Goal: Transaction & Acquisition: Purchase product/service

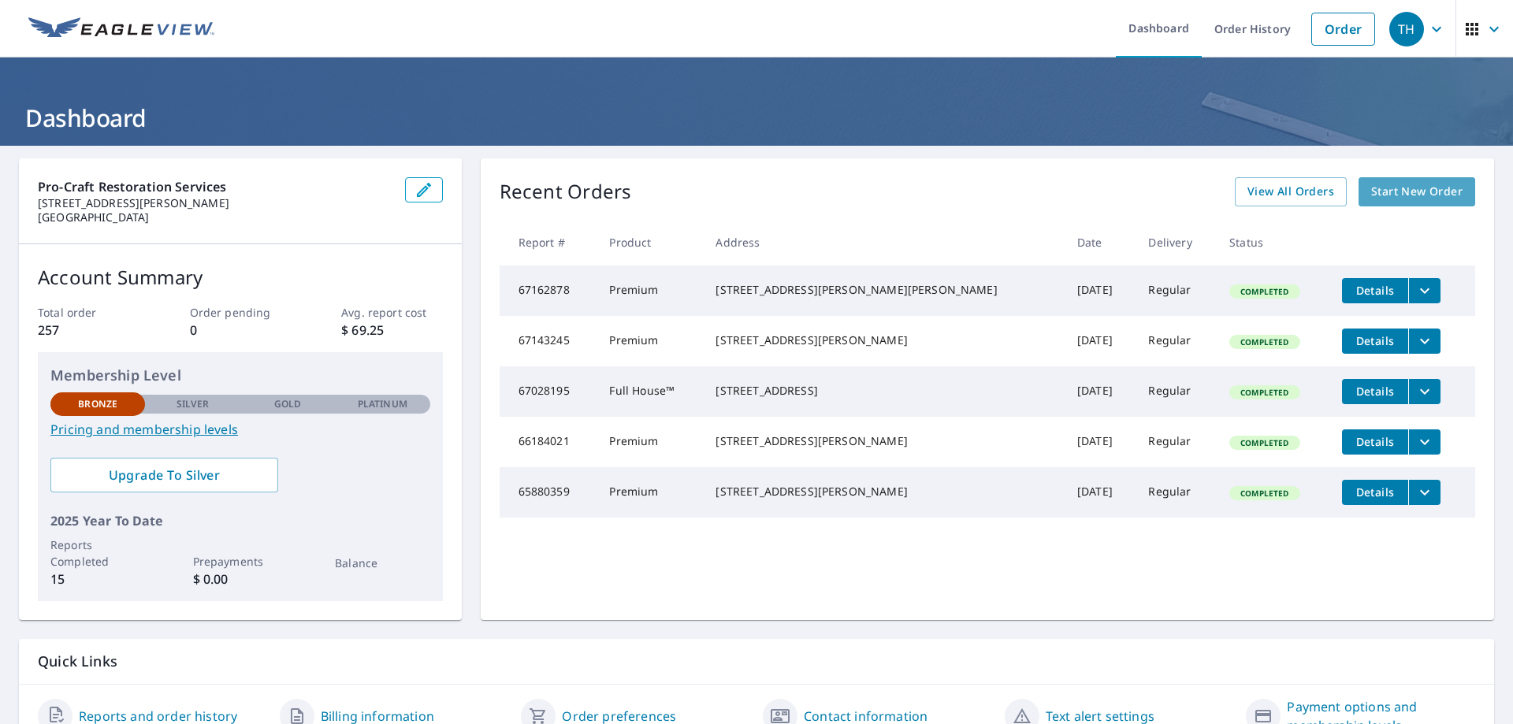
click at [1409, 192] on span "Start New Order" at bounding box center [1416, 192] width 91 height 20
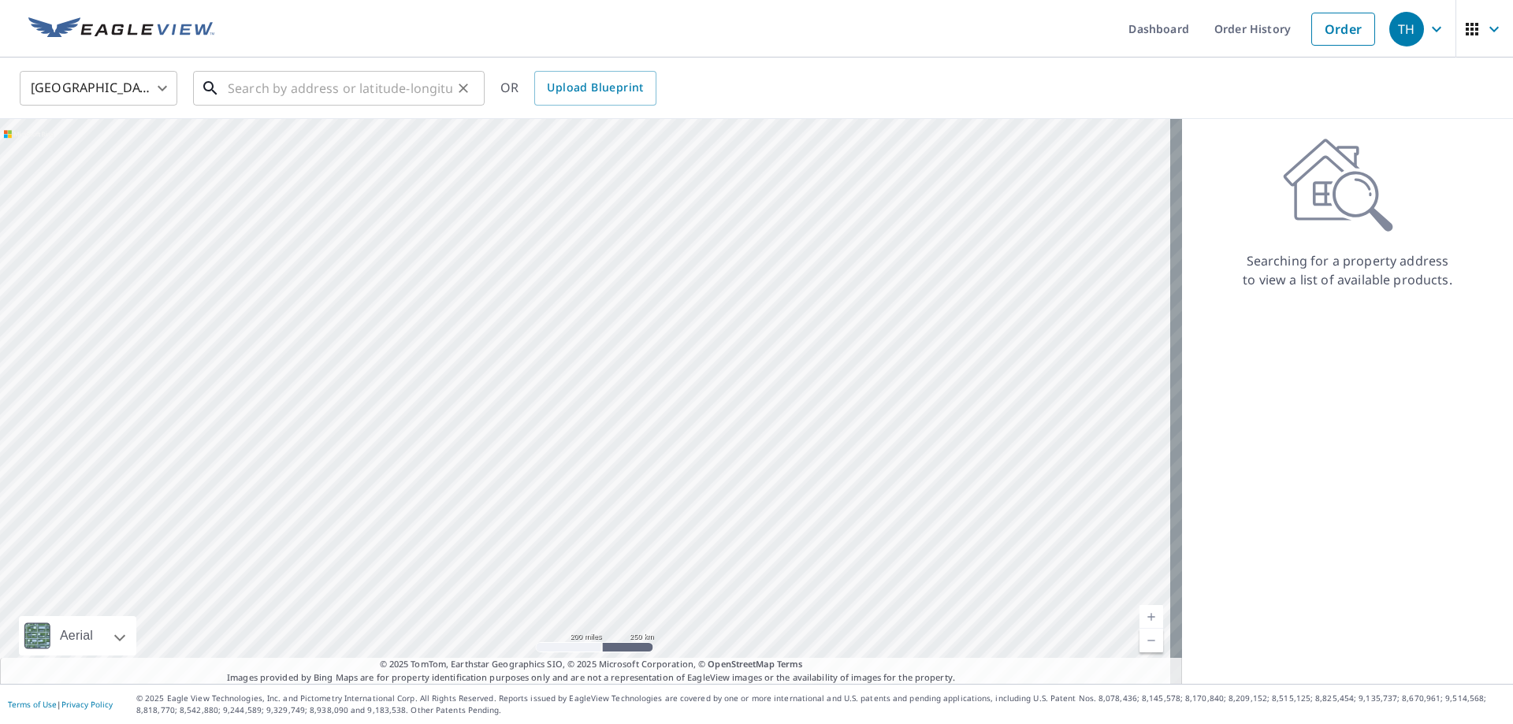
click at [340, 80] on input "text" at bounding box center [340, 88] width 225 height 44
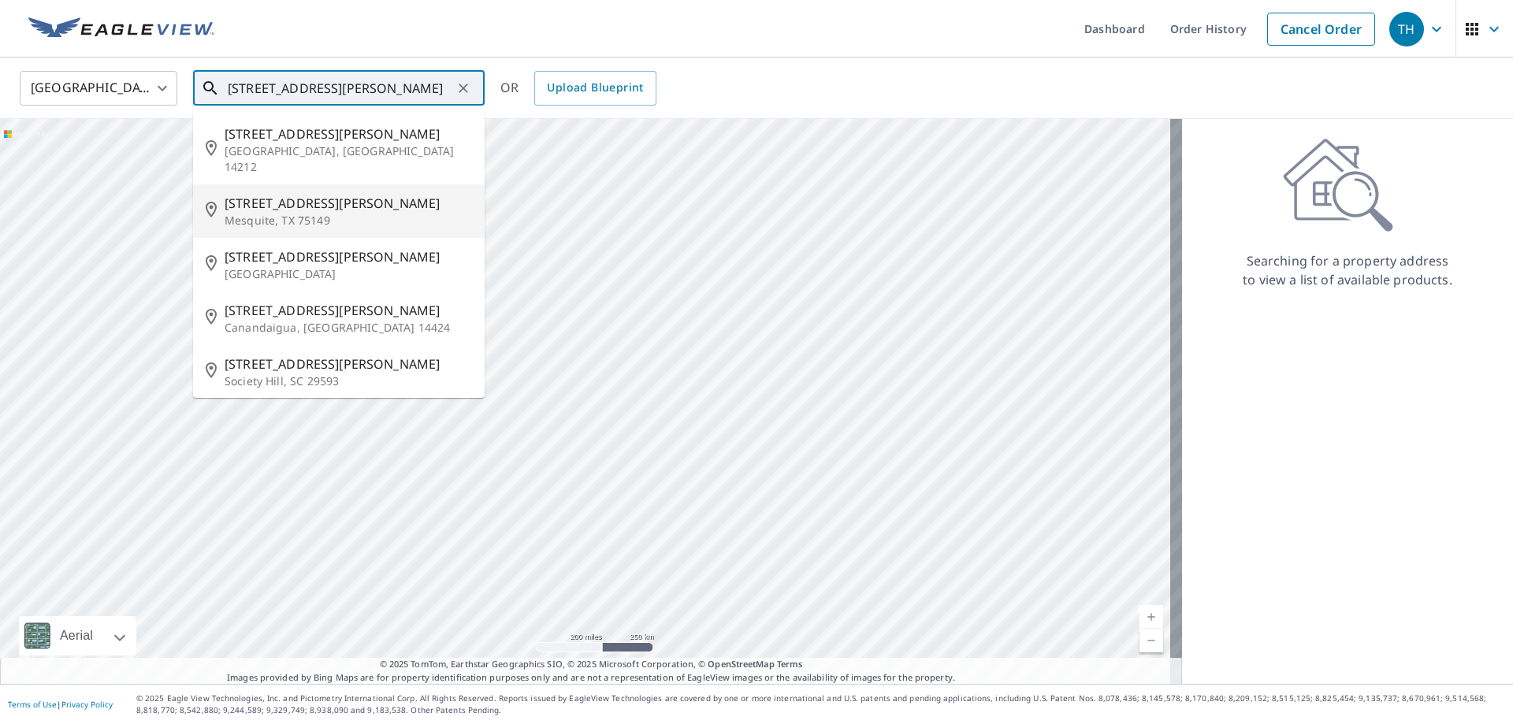
click at [311, 213] on p "Mesquite, TX 75149" at bounding box center [348, 221] width 247 height 16
type input "[STREET_ADDRESS][PERSON_NAME]"
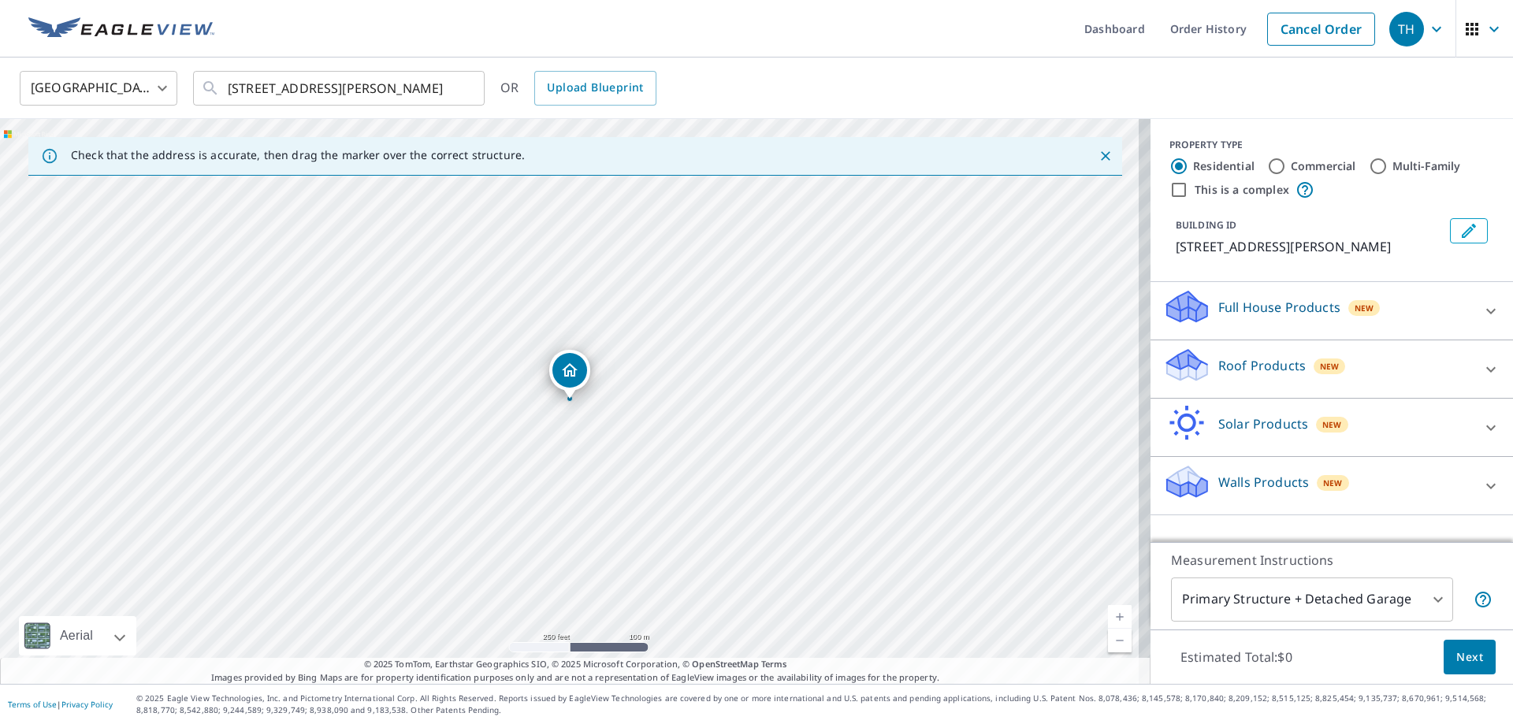
click at [1234, 367] on p "Roof Products" at bounding box center [1262, 365] width 87 height 19
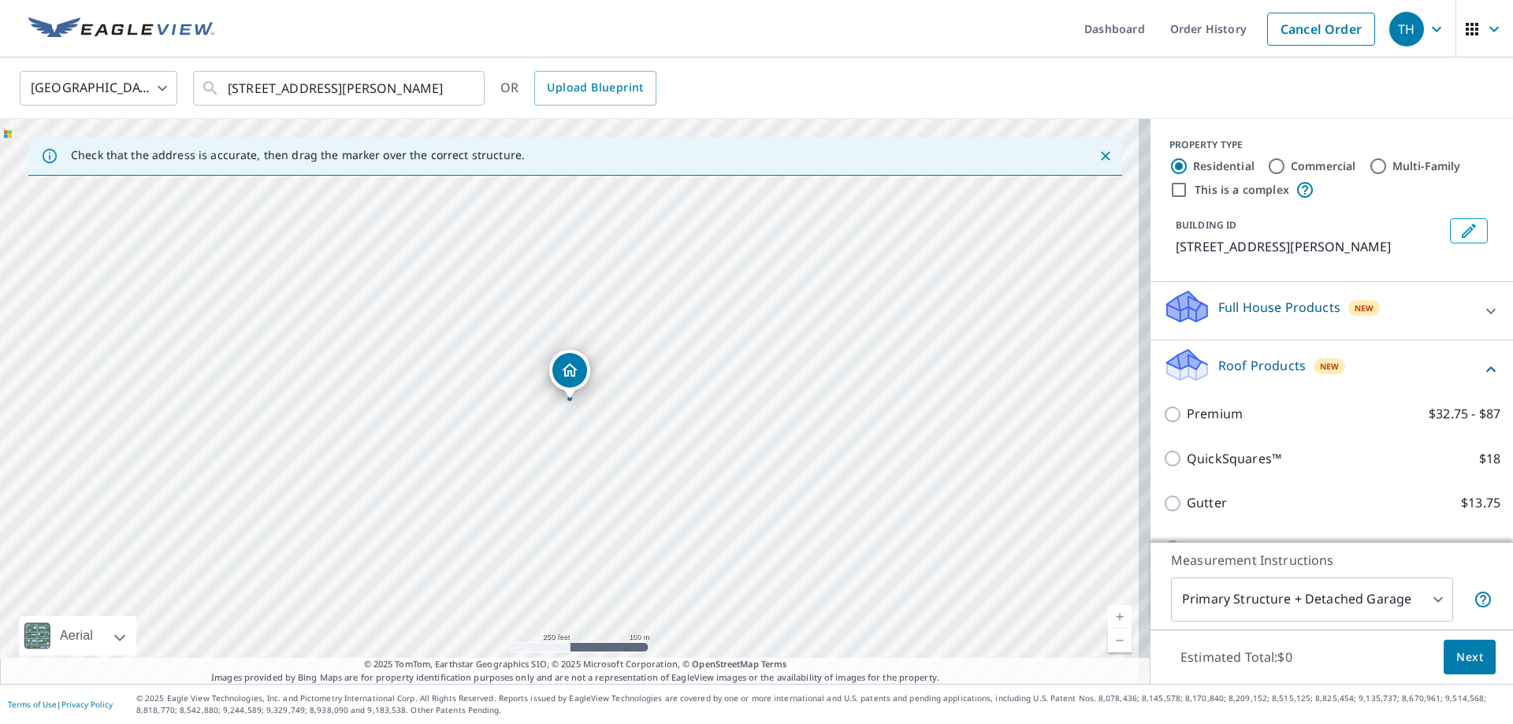
click at [1210, 404] on div "Premium $32.75 - $87" at bounding box center [1331, 414] width 337 height 45
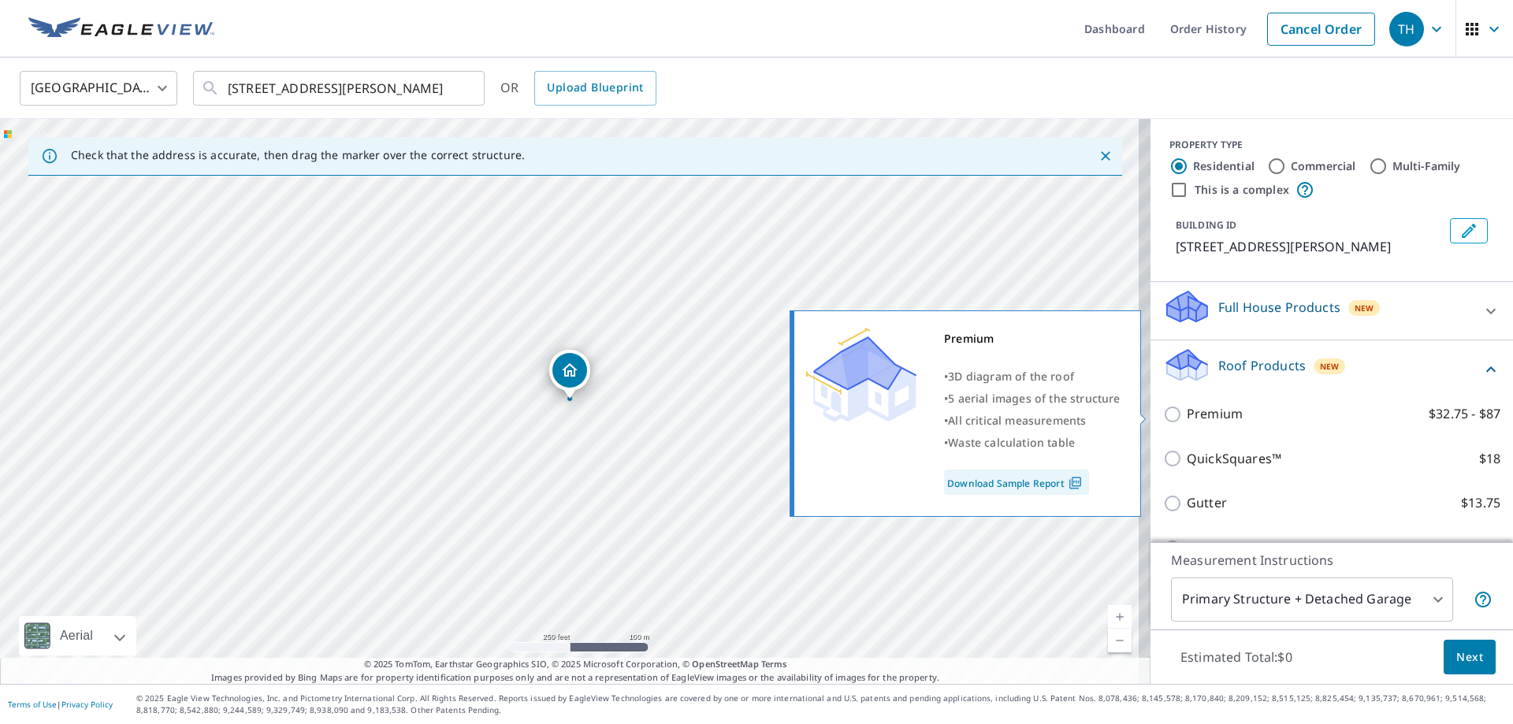
click at [1204, 411] on p "Premium" at bounding box center [1215, 414] width 56 height 20
click at [1187, 411] on input "Premium $32.75 - $87" at bounding box center [1175, 414] width 24 height 19
checkbox input "true"
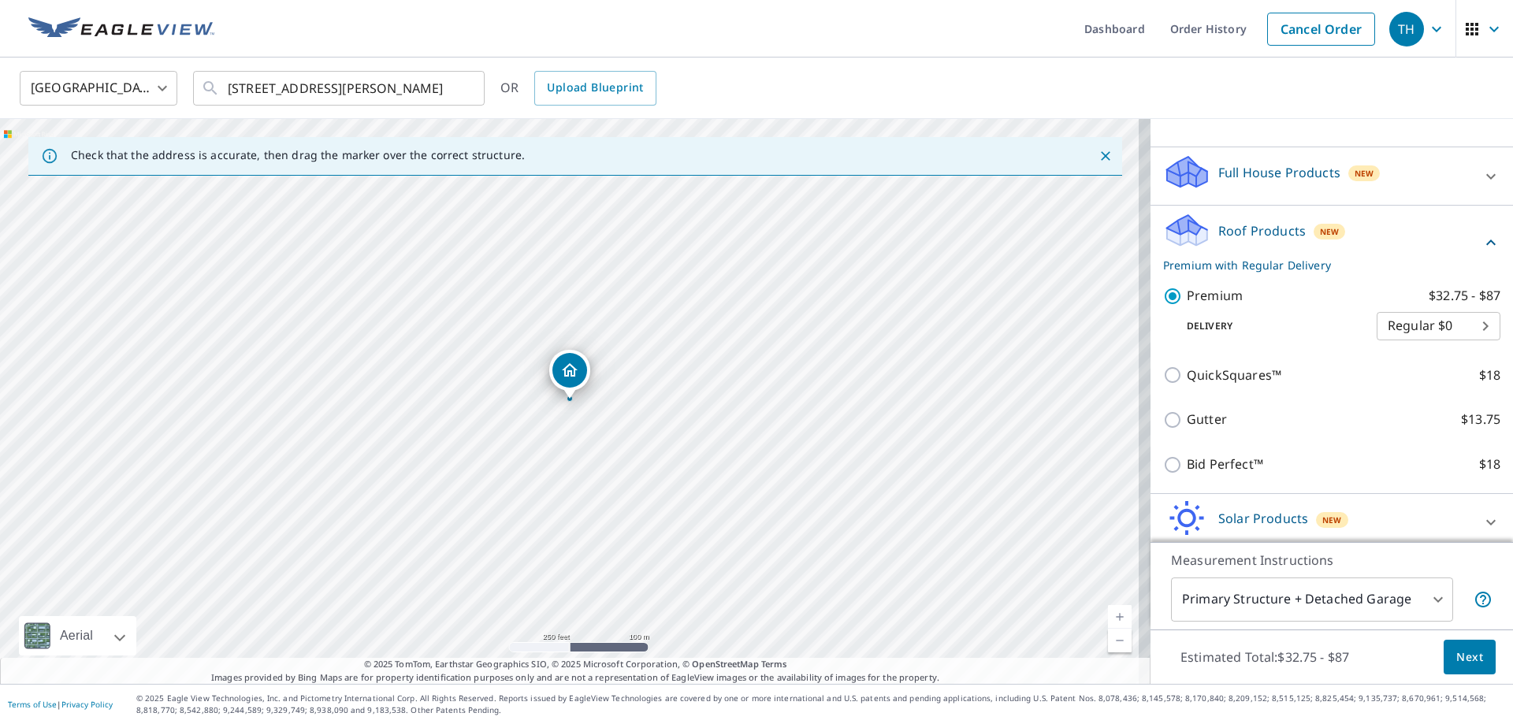
scroll to position [203, 0]
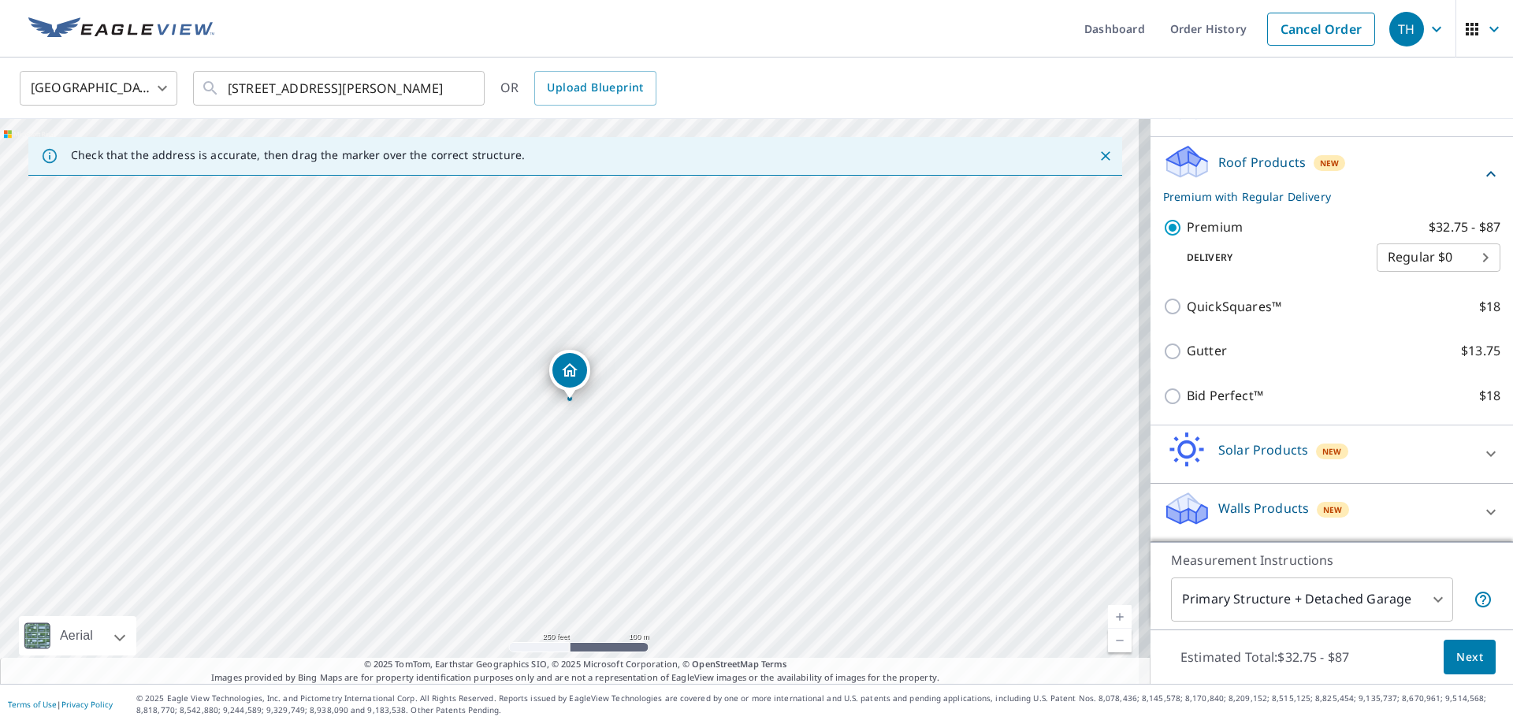
click at [1461, 660] on span "Next" at bounding box center [1470, 658] width 27 height 20
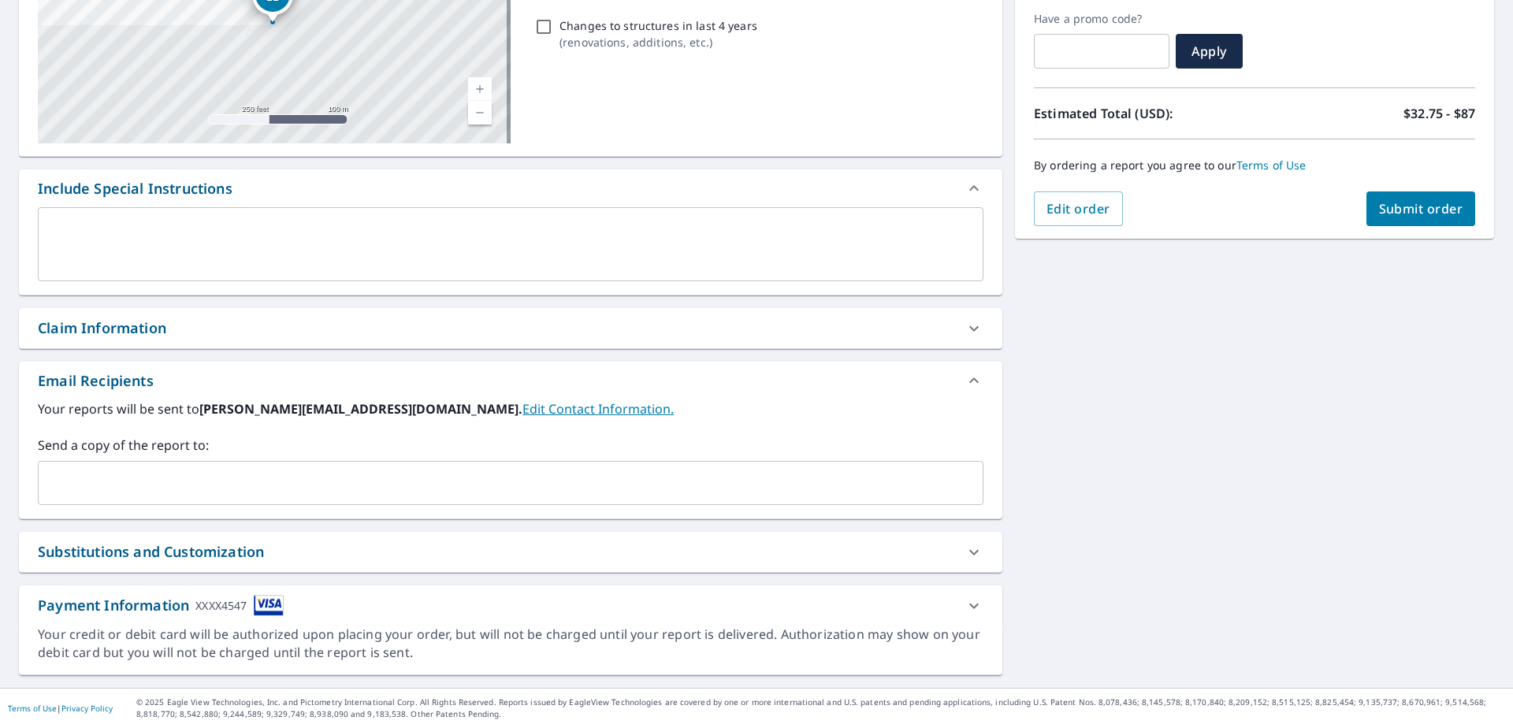
scroll to position [268, 0]
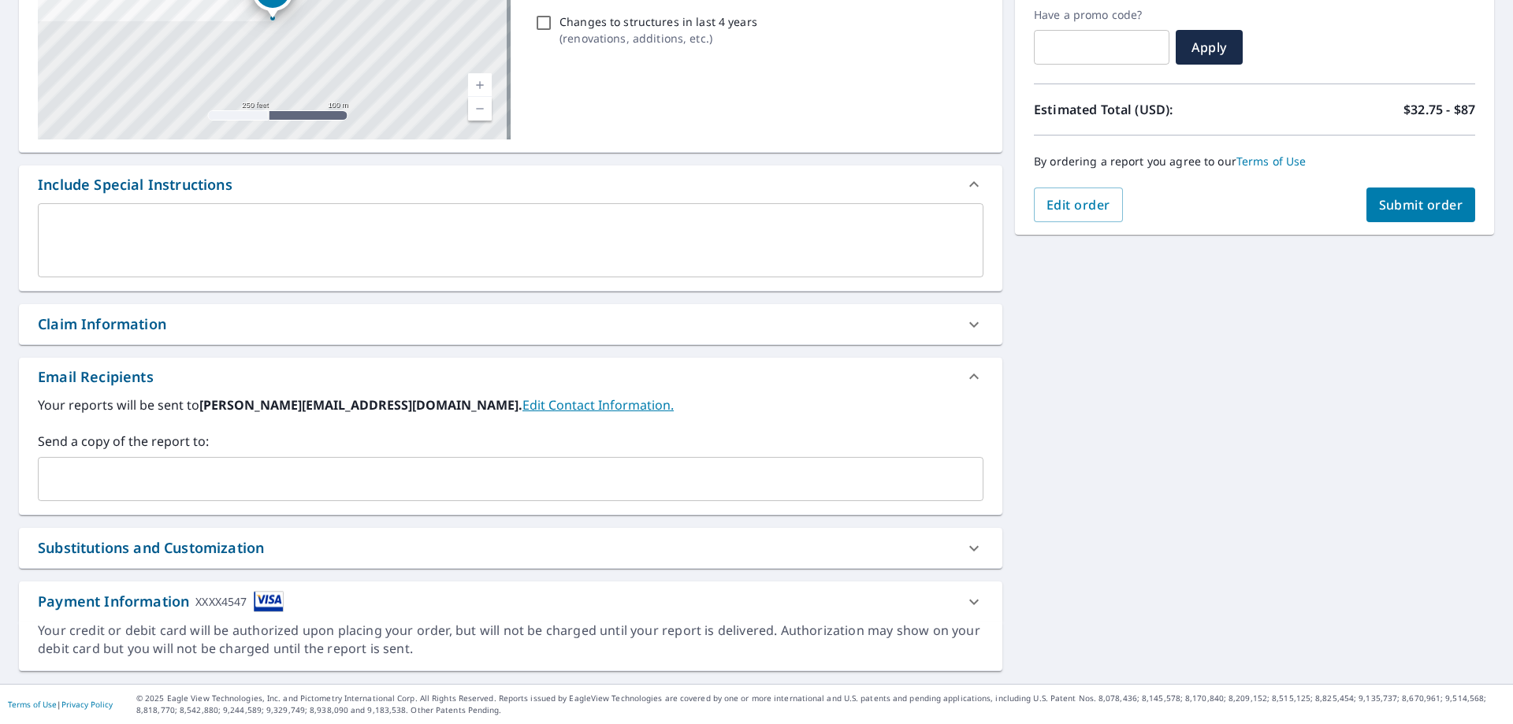
click at [185, 484] on input "text" at bounding box center [499, 479] width 908 height 30
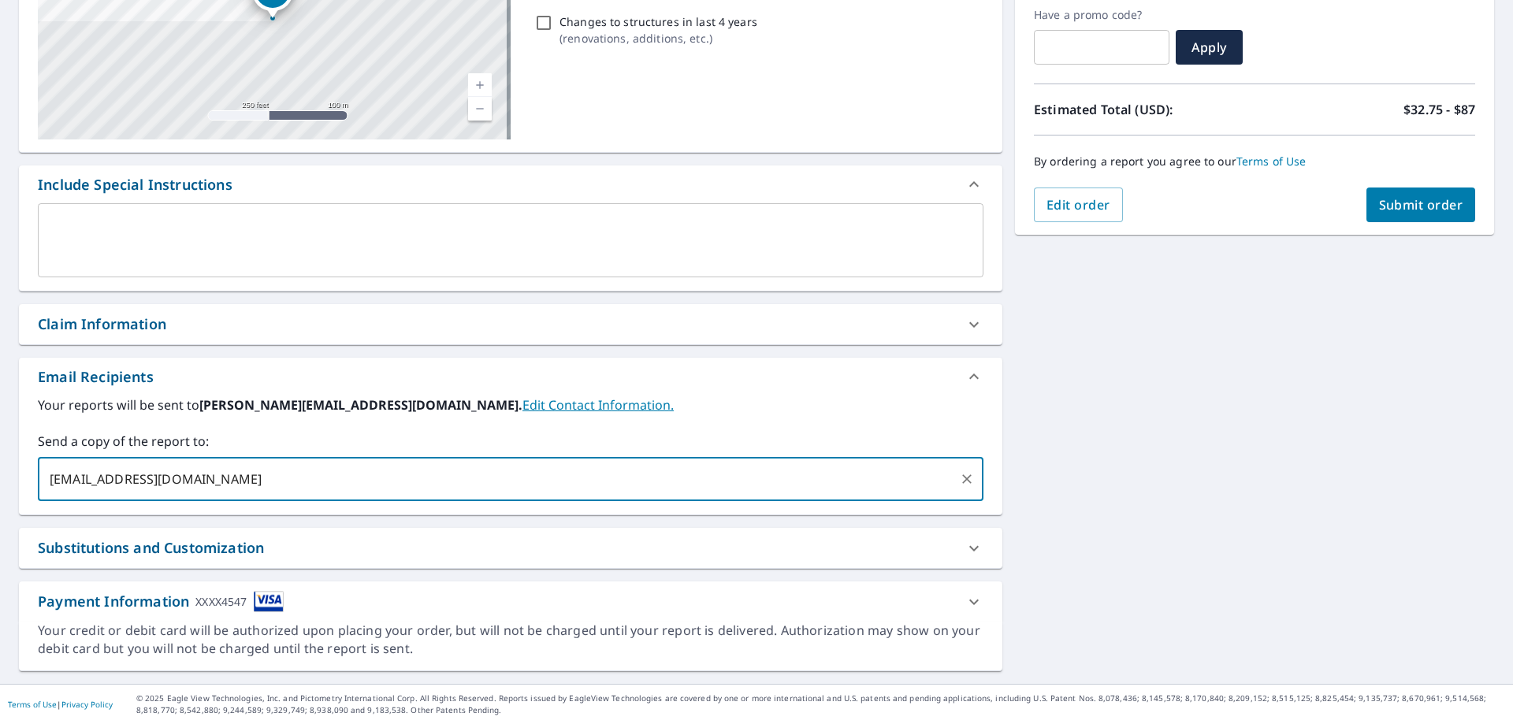
type input "[EMAIL_ADDRESS][DOMAIN_NAME]"
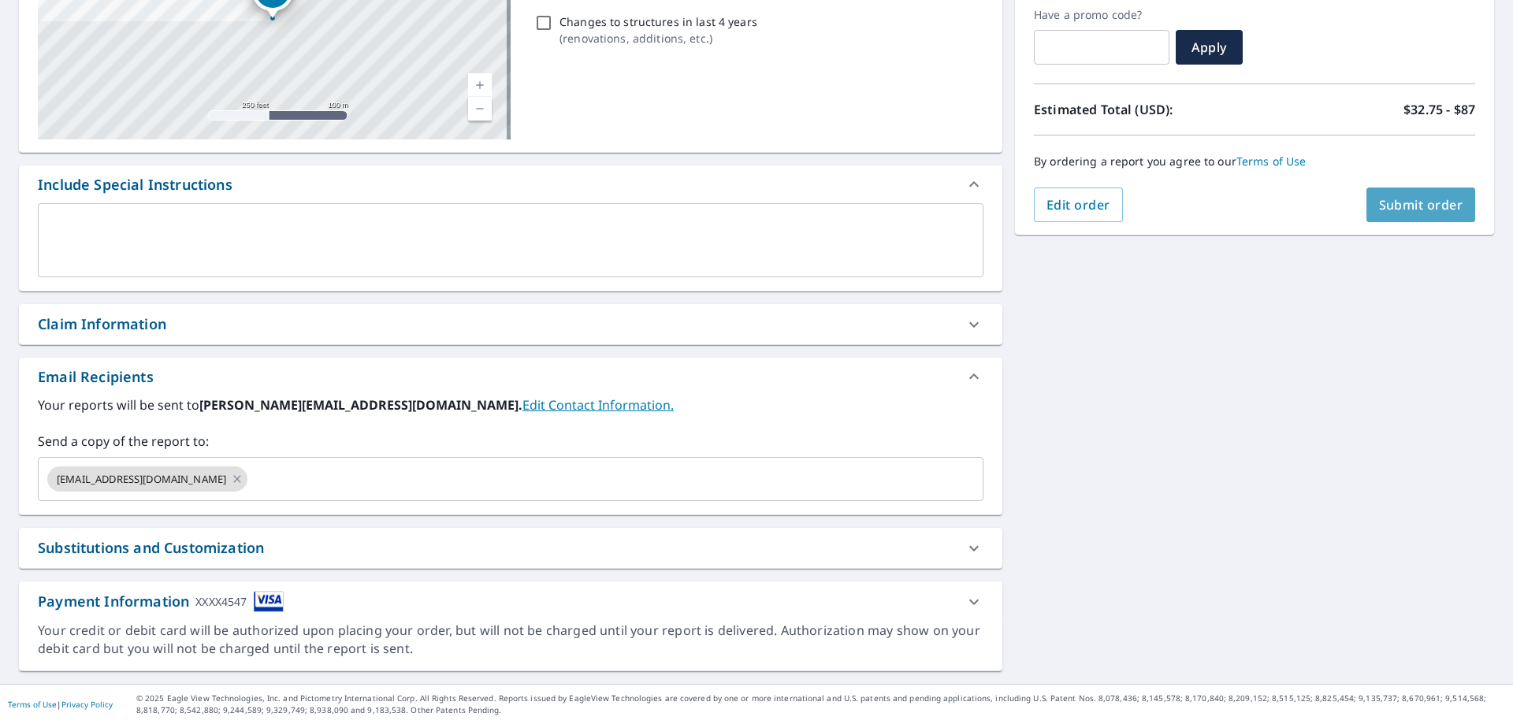
click at [1415, 204] on span "Submit order" at bounding box center [1421, 204] width 84 height 17
checkbox input "true"
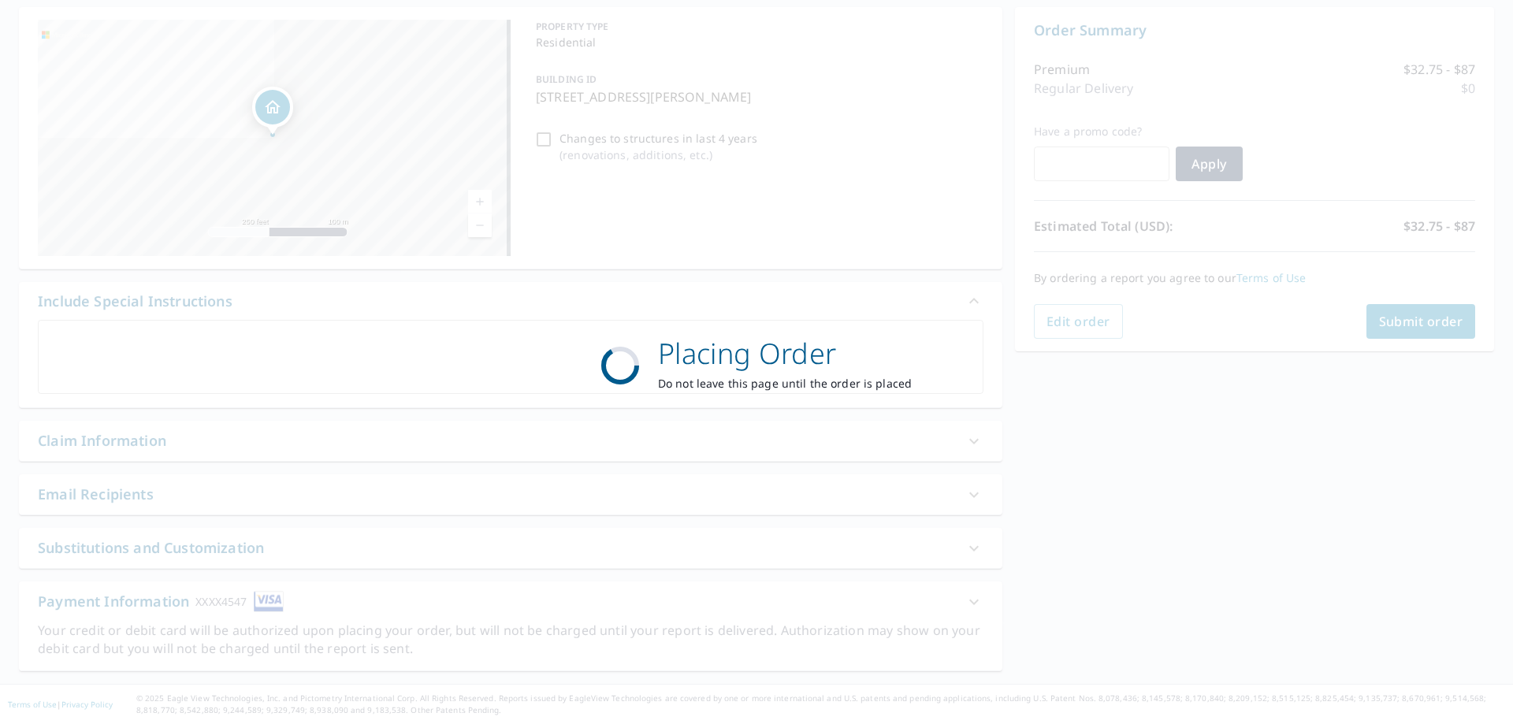
scroll to position [151, 0]
